Goal: Transaction & Acquisition: Purchase product/service

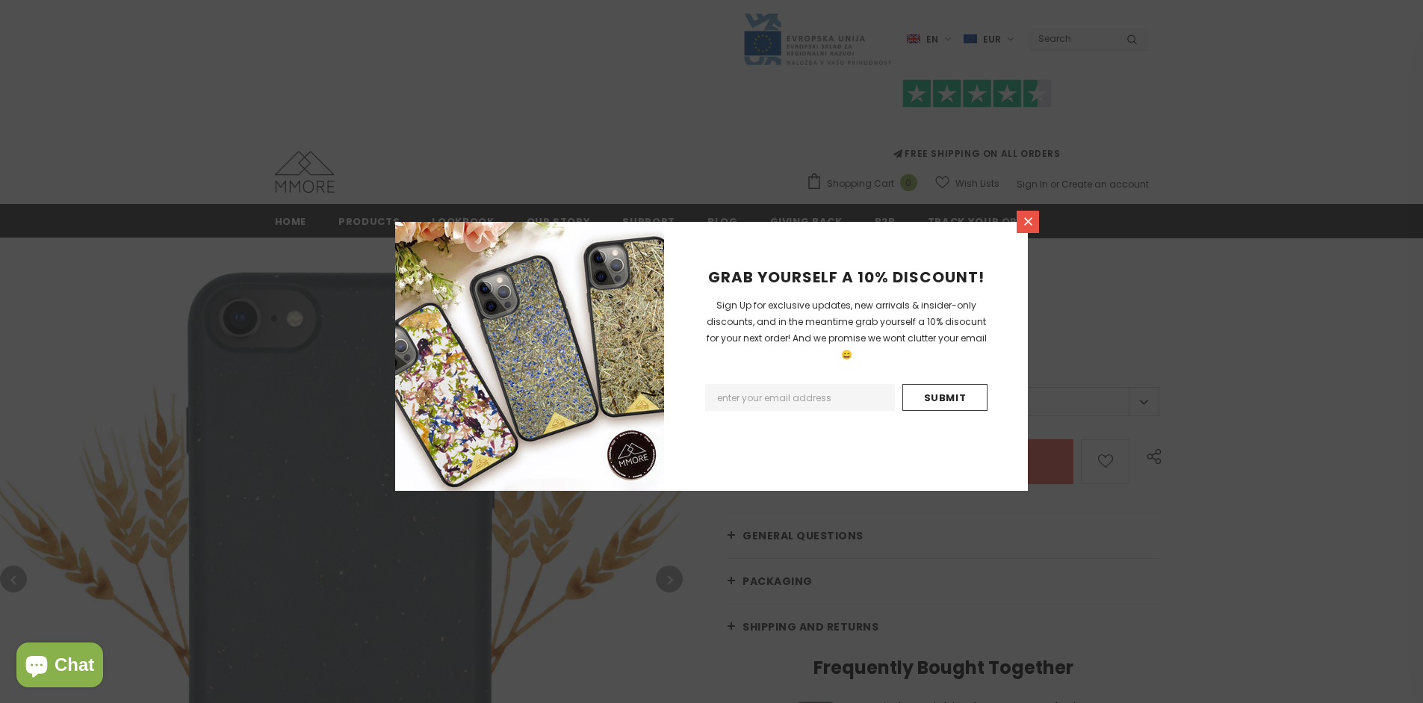
click at [1028, 221] on icon at bounding box center [1028, 221] width 8 height 8
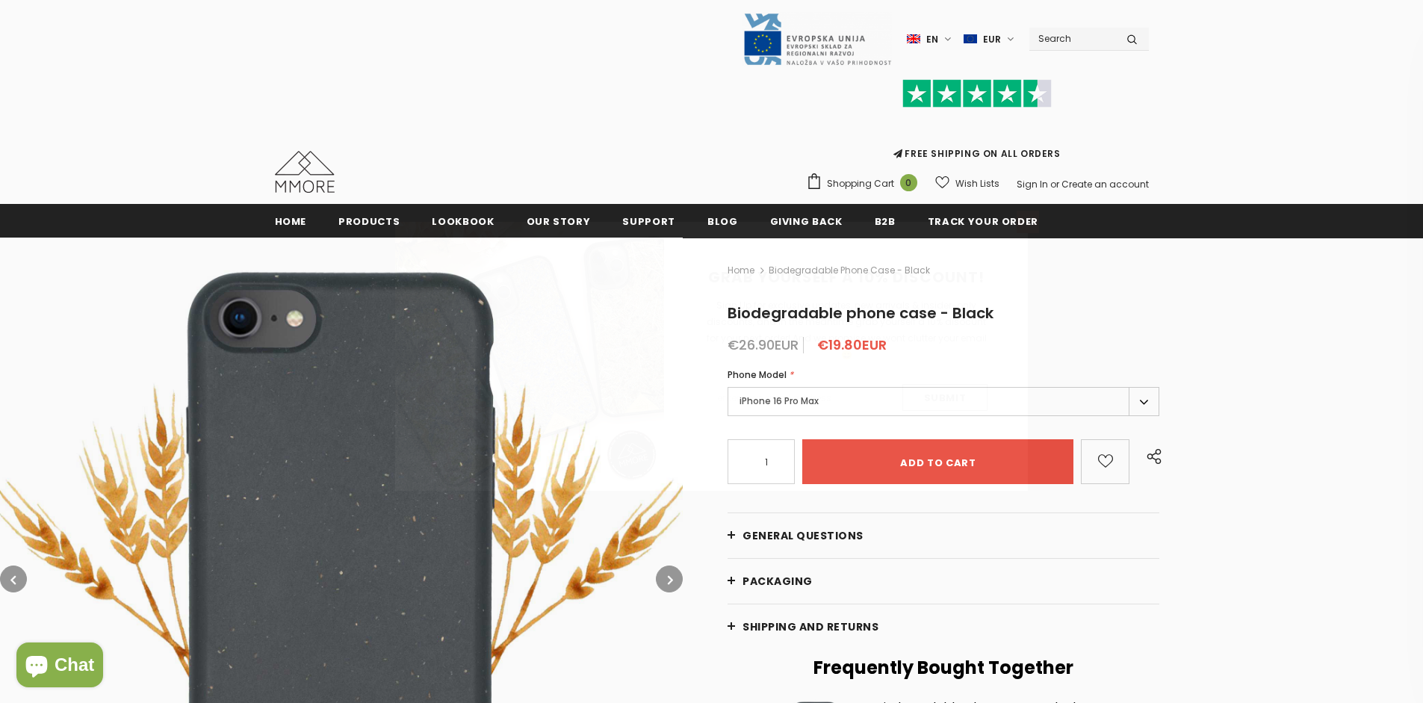
click at [1028, 221] on icon at bounding box center [1028, 221] width 8 height 8
